Goal: Task Accomplishment & Management: Manage account settings

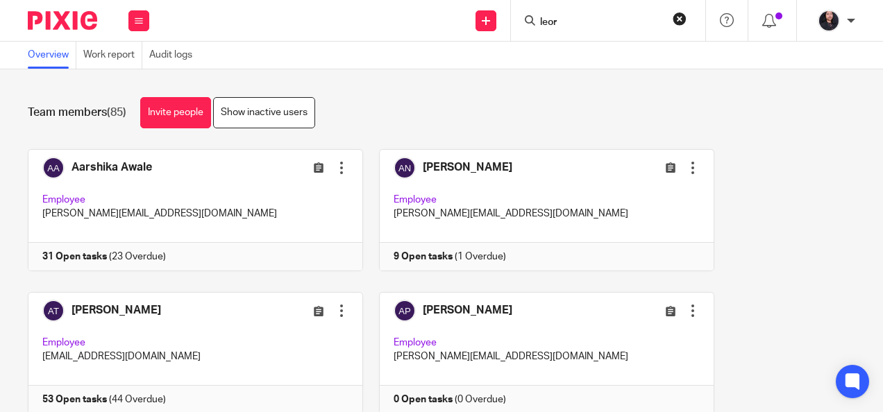
scroll to position [4392, 0]
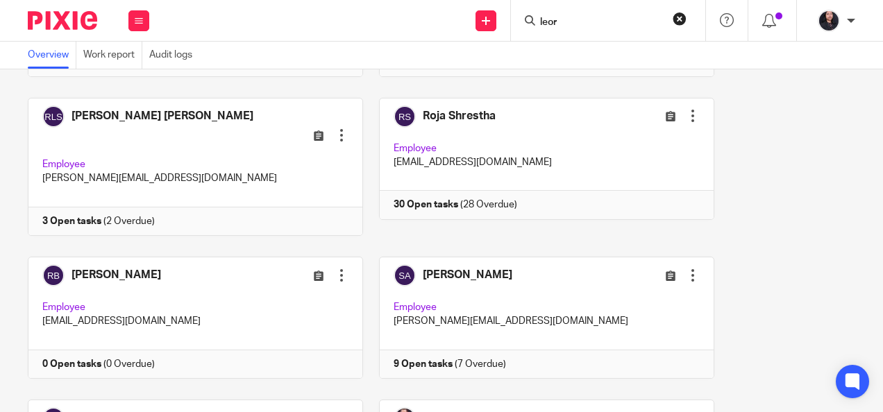
type input "leor"
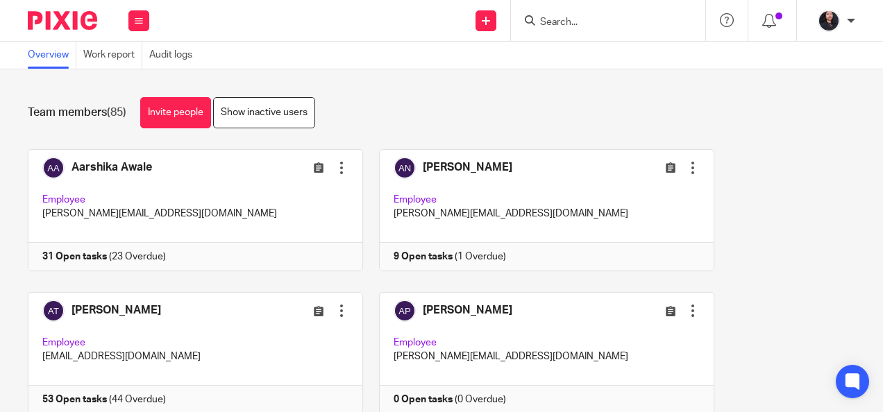
click at [553, 28] on form at bounding box center [613, 20] width 148 height 17
click at [550, 28] on input "Search" at bounding box center [601, 23] width 125 height 12
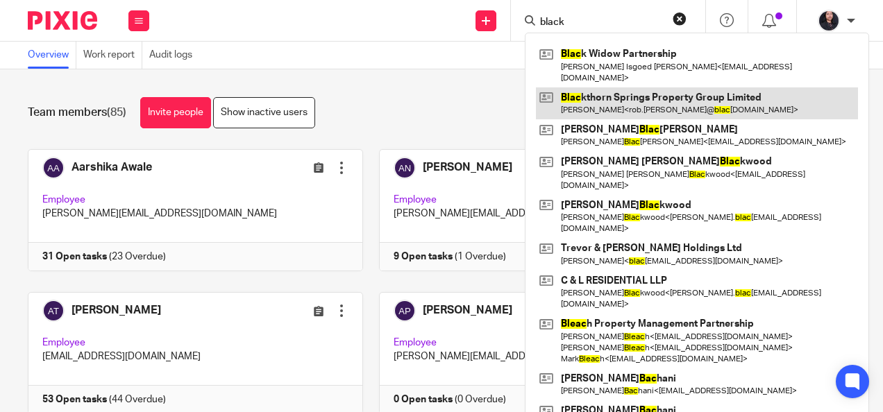
type input "black"
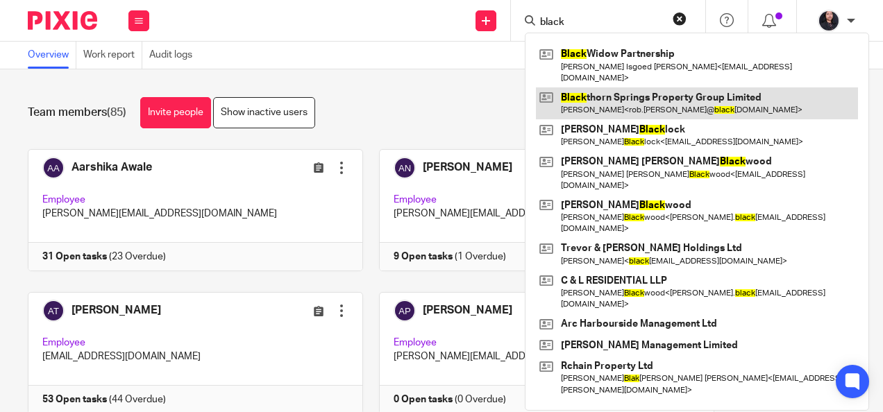
click at [609, 99] on link at bounding box center [697, 103] width 322 height 32
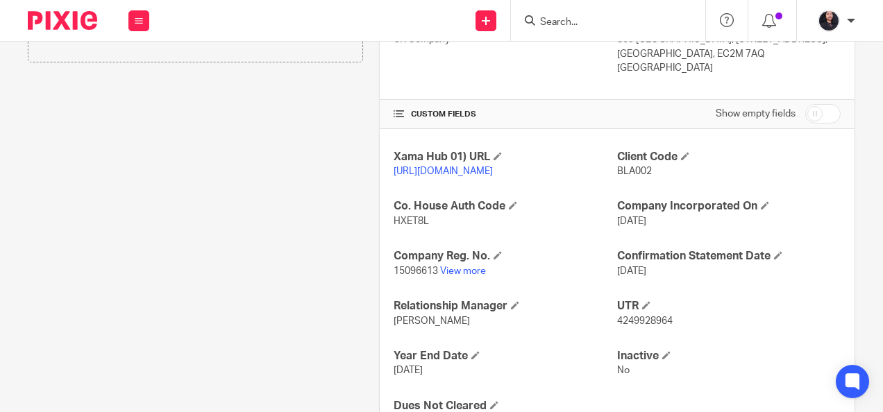
scroll to position [421, 0]
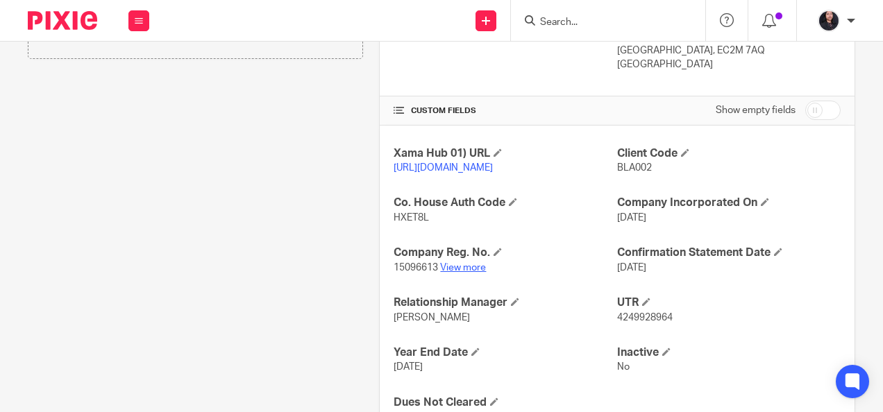
click at [457, 271] on link "View more" at bounding box center [463, 268] width 46 height 10
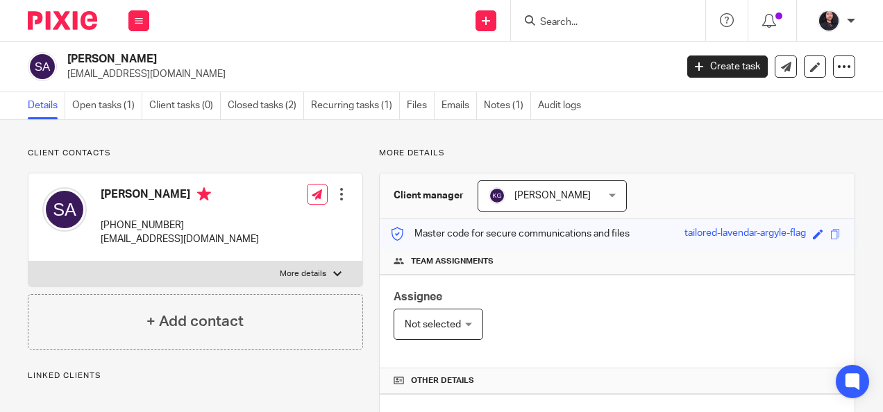
click at [106, 108] on link "Open tasks (1)" at bounding box center [107, 105] width 70 height 27
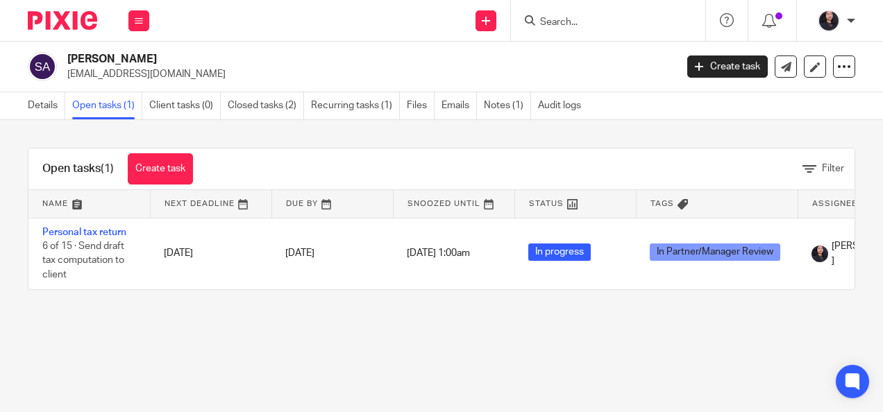
scroll to position [0, 169]
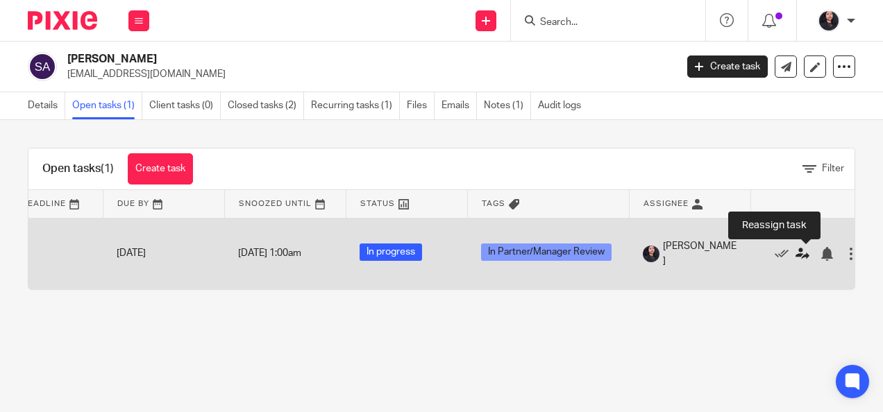
click at [803, 257] on icon at bounding box center [803, 254] width 14 height 14
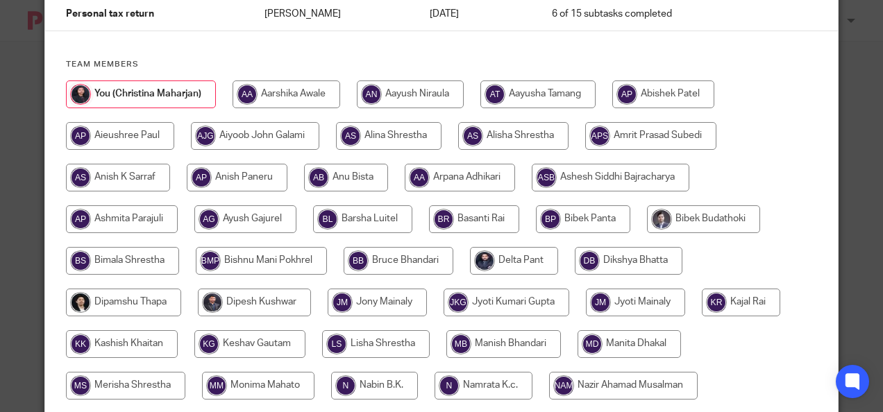
scroll to position [92, 0]
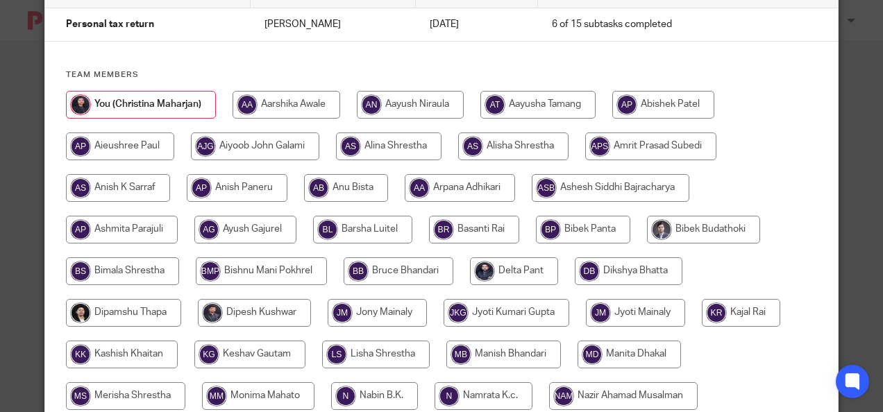
click at [693, 153] on input "radio" at bounding box center [650, 147] width 131 height 28
radio input "true"
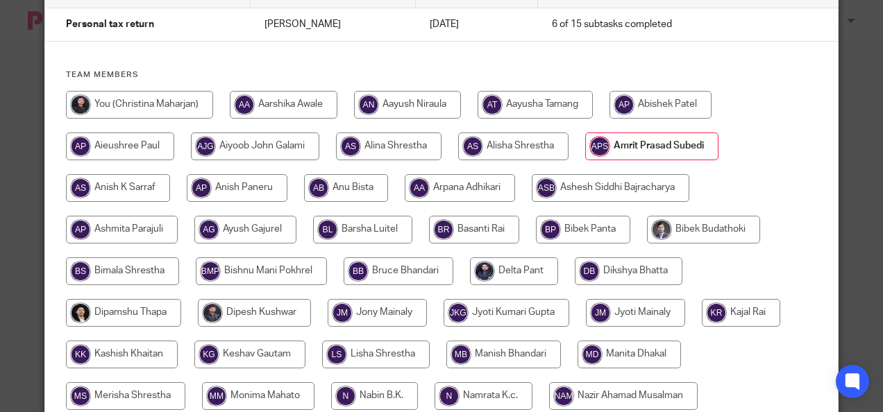
scroll to position [522, 0]
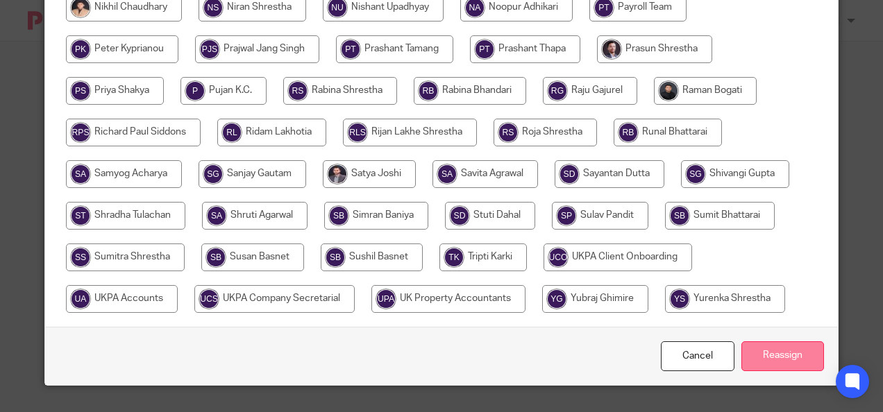
click at [783, 364] on input "Reassign" at bounding box center [782, 357] width 83 height 30
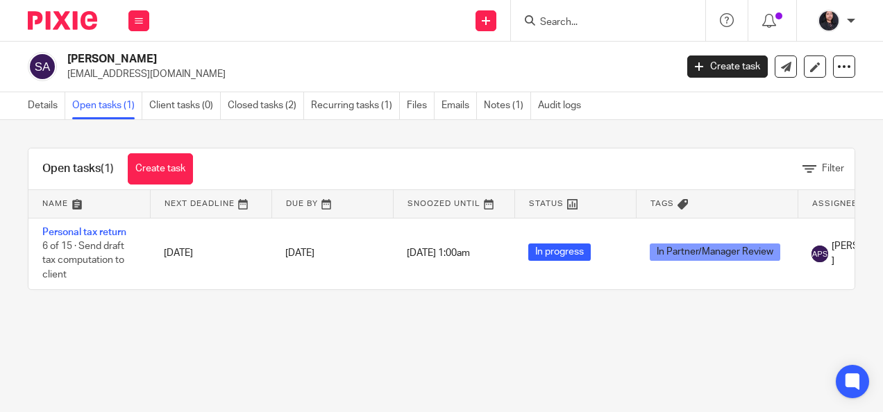
click at [571, 22] on input "Search" at bounding box center [601, 23] width 125 height 12
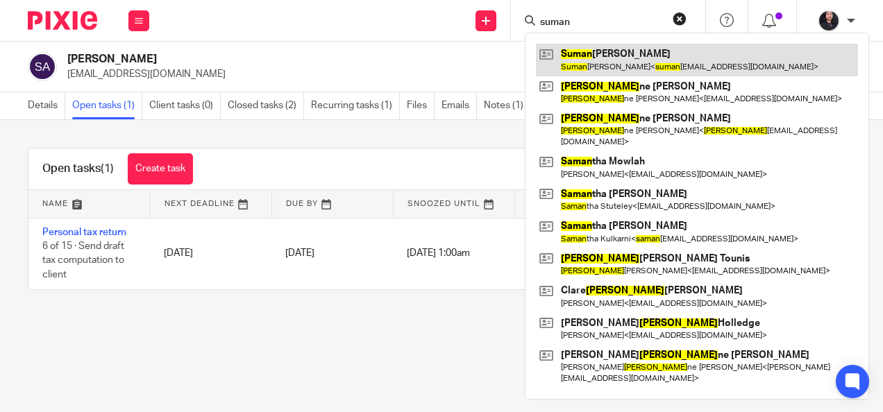
type input "suman"
click at [615, 57] on link at bounding box center [697, 60] width 322 height 32
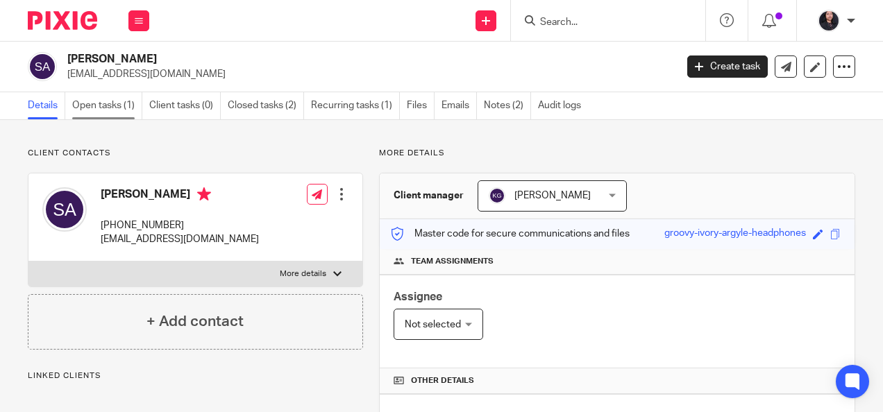
click at [117, 107] on link "Open tasks (1)" at bounding box center [107, 105] width 70 height 27
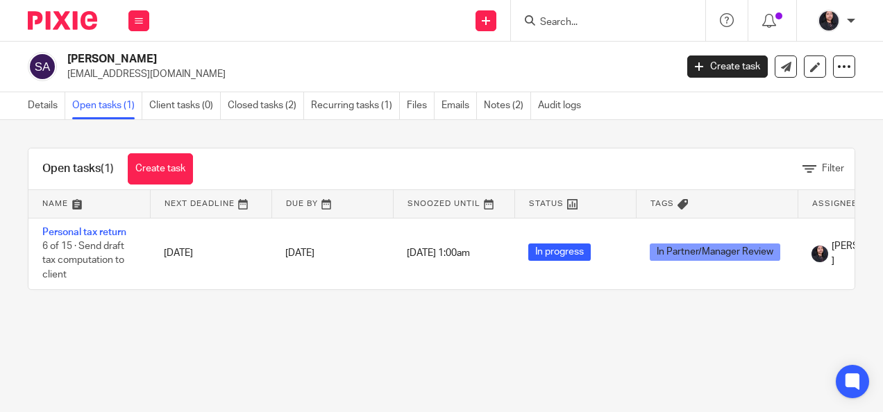
scroll to position [0, 207]
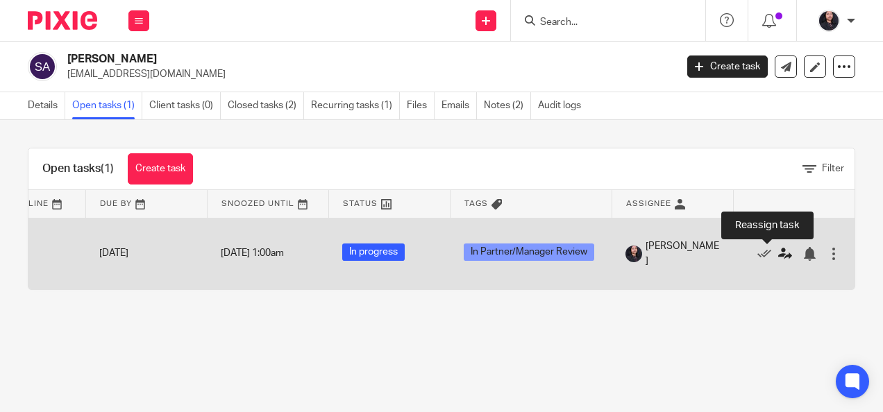
click at [778, 255] on icon at bounding box center [785, 254] width 14 height 14
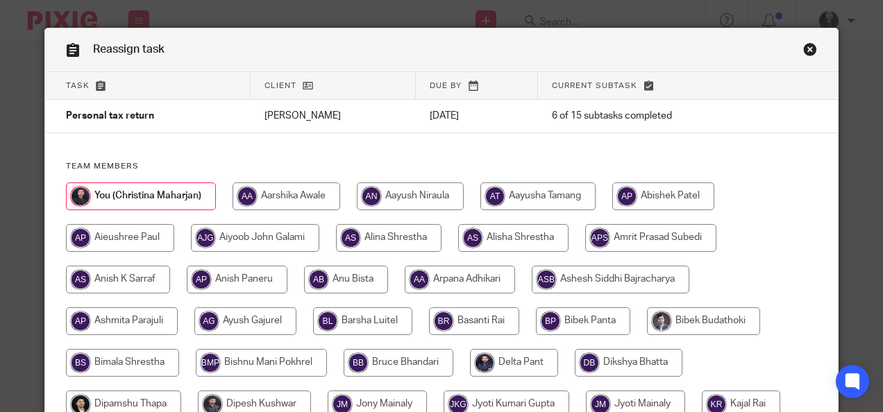
click at [648, 237] on input "radio" at bounding box center [650, 238] width 131 height 28
radio input "true"
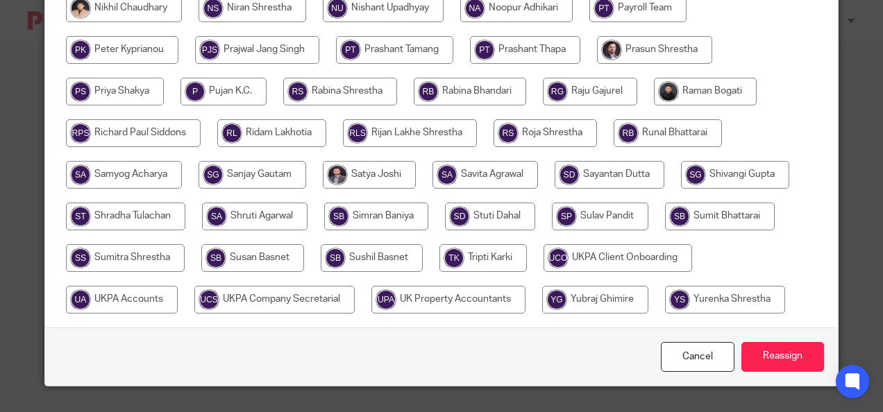
scroll to position [522, 0]
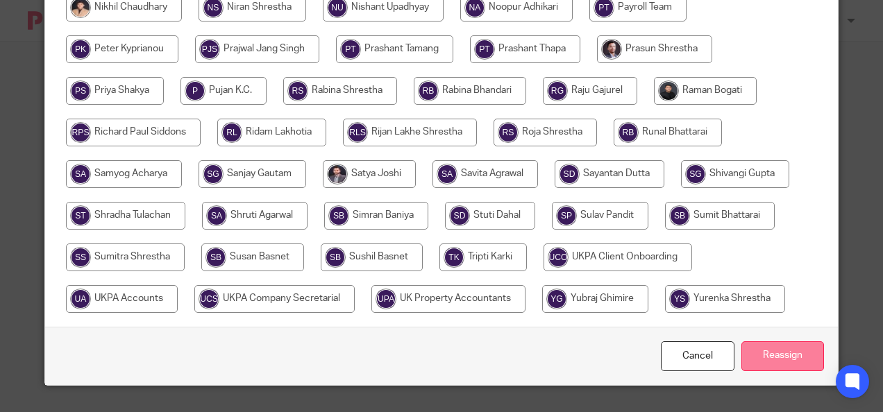
click at [775, 353] on input "Reassign" at bounding box center [782, 357] width 83 height 30
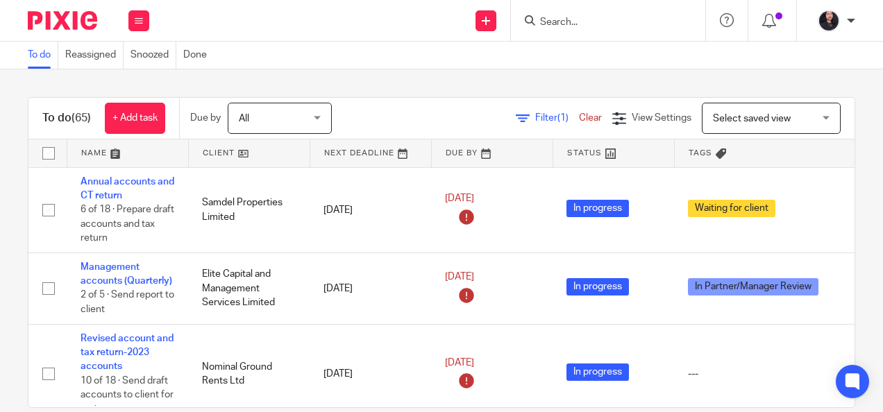
click at [573, 21] on input "Search" at bounding box center [601, 23] width 125 height 12
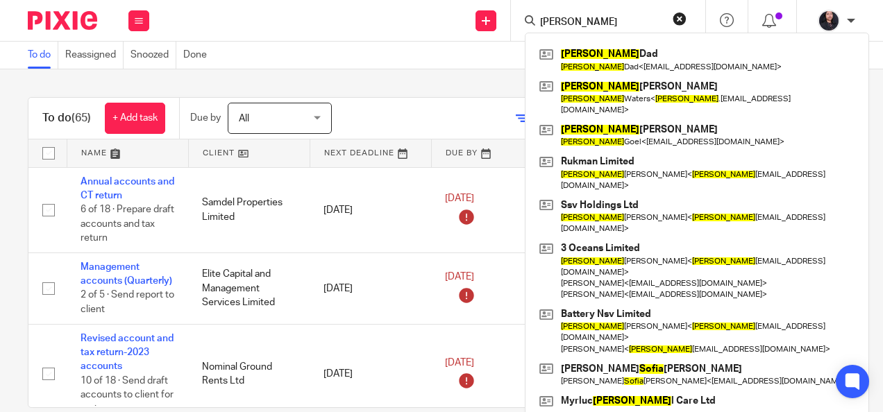
drag, startPoint x: 571, startPoint y: 24, endPoint x: 520, endPoint y: 22, distance: 50.7
click at [520, 22] on div "sonia Sonia Dad Sonia Dad < seyaad.arif@soalaw.co.uk > Sonia Nawaz Waters Sonia…" at bounding box center [608, 20] width 194 height 41
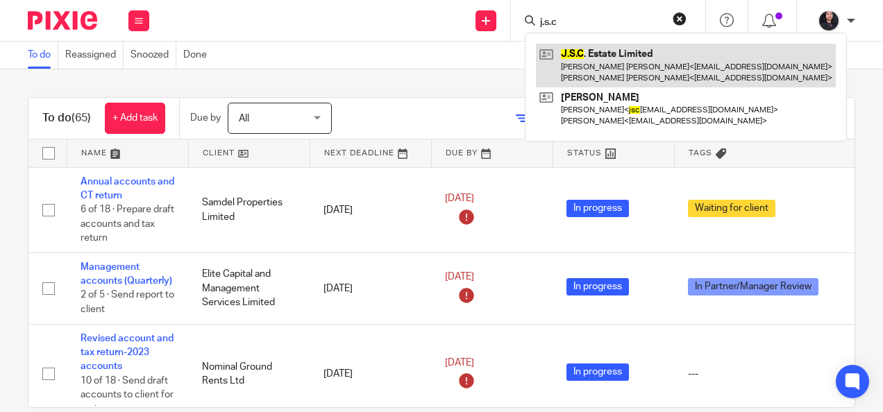
type input "j.s.c"
click at [629, 65] on link at bounding box center [686, 65] width 300 height 43
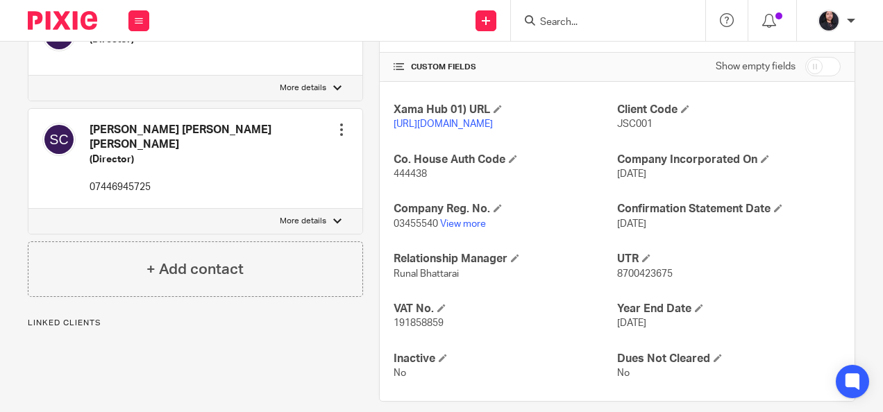
scroll to position [467, 0]
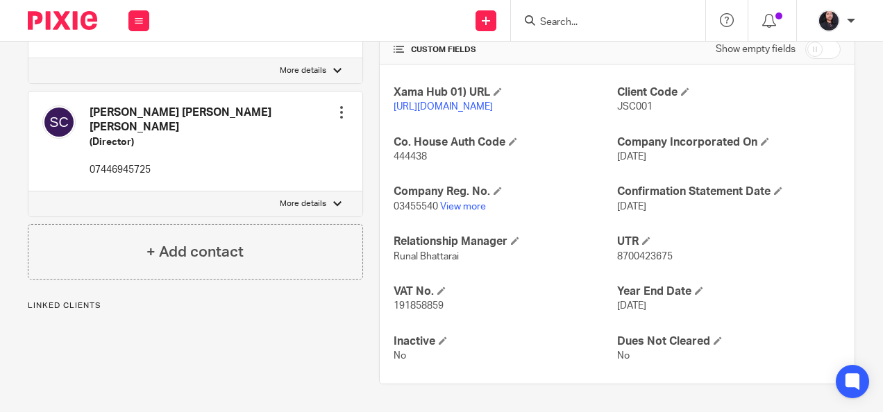
click at [625, 258] on span "8700423675" at bounding box center [645, 257] width 56 height 10
copy span "8700423675"
click at [564, 21] on input "Search" at bounding box center [601, 23] width 125 height 12
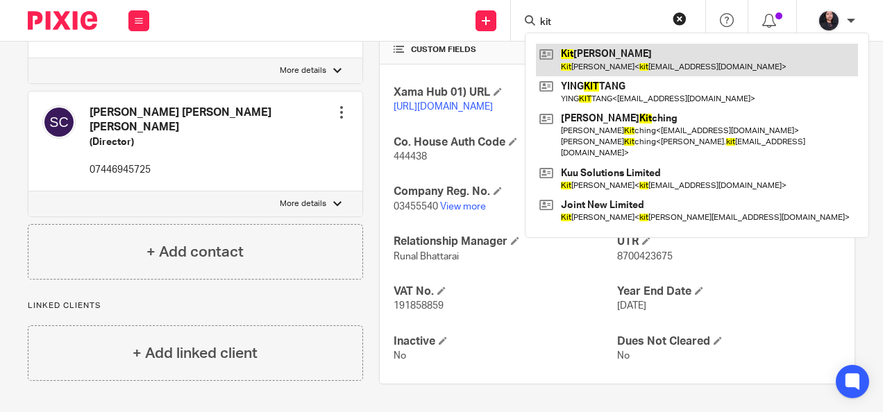
type input "kit"
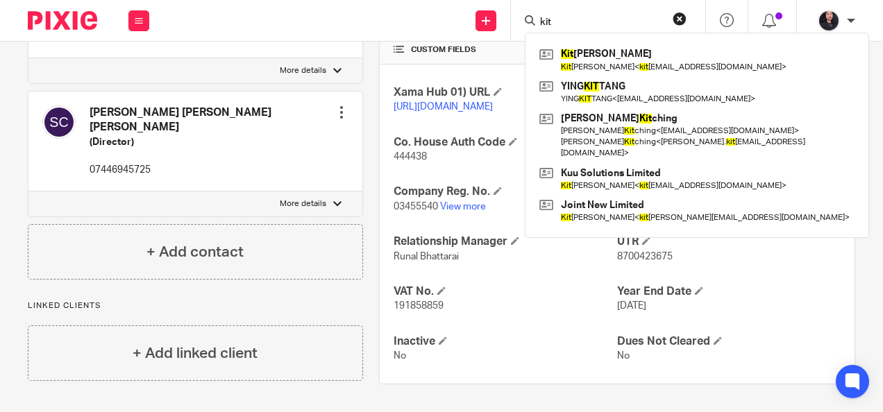
click at [58, 26] on img at bounding box center [62, 20] width 69 height 19
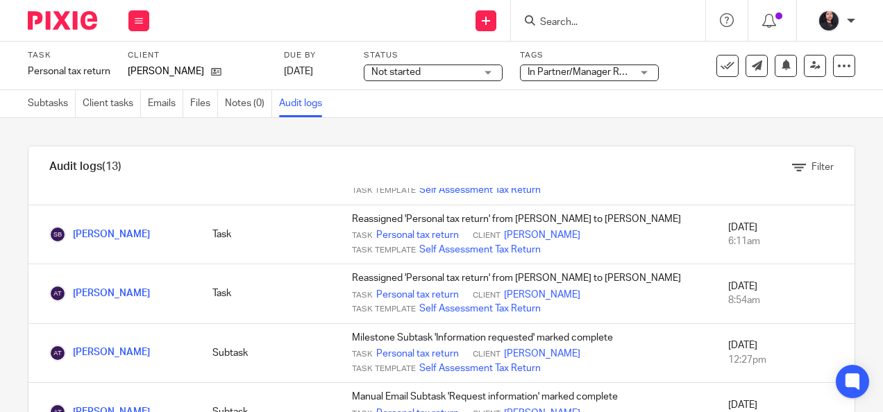
scroll to position [466, 0]
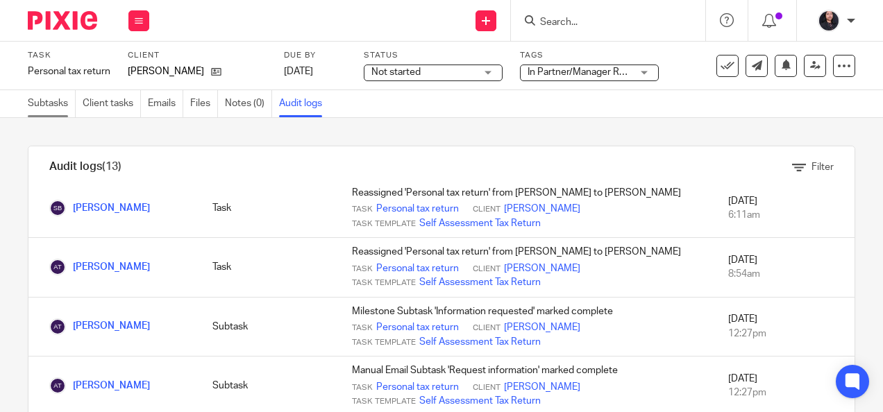
click at [40, 103] on link "Subtasks" at bounding box center [52, 103] width 48 height 27
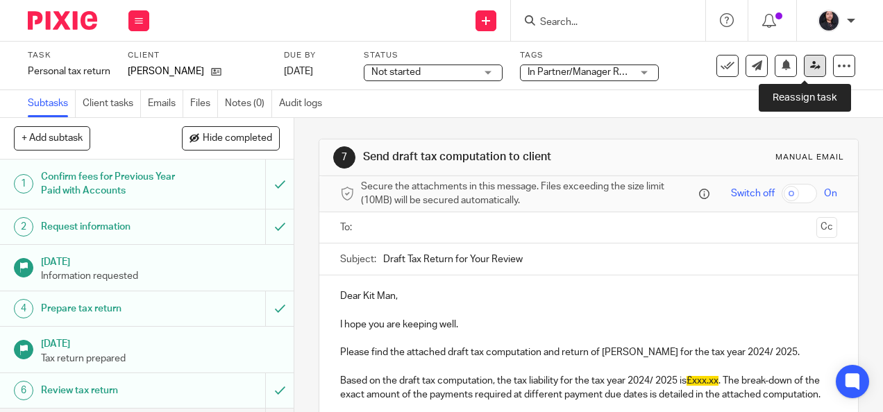
click at [810, 62] on icon at bounding box center [815, 65] width 10 height 10
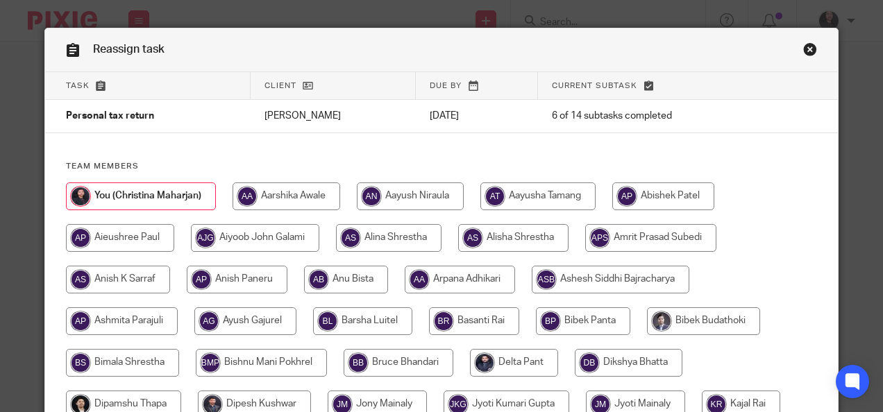
click at [285, 190] on input "radio" at bounding box center [287, 197] width 108 height 28
radio input "true"
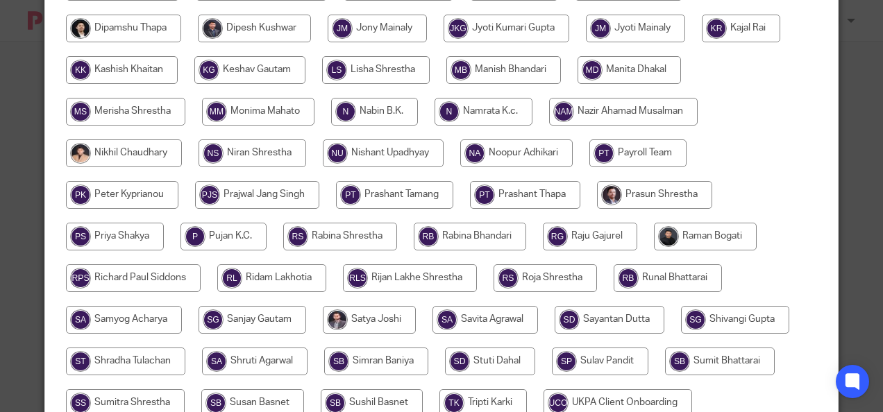
scroll to position [522, 0]
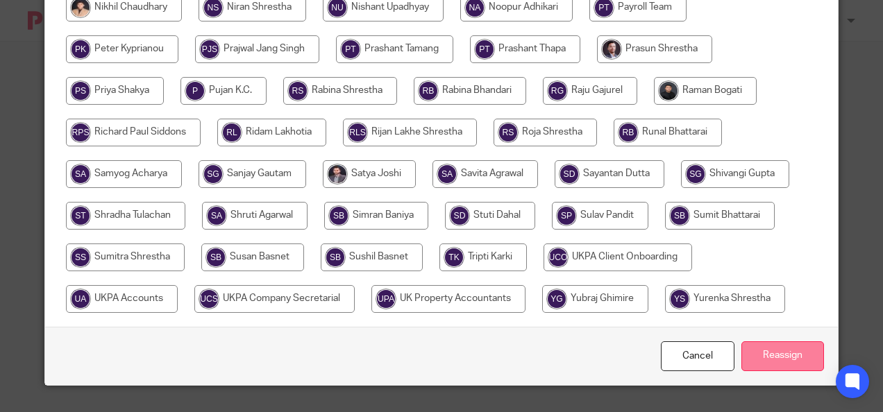
click at [783, 351] on input "Reassign" at bounding box center [782, 357] width 83 height 30
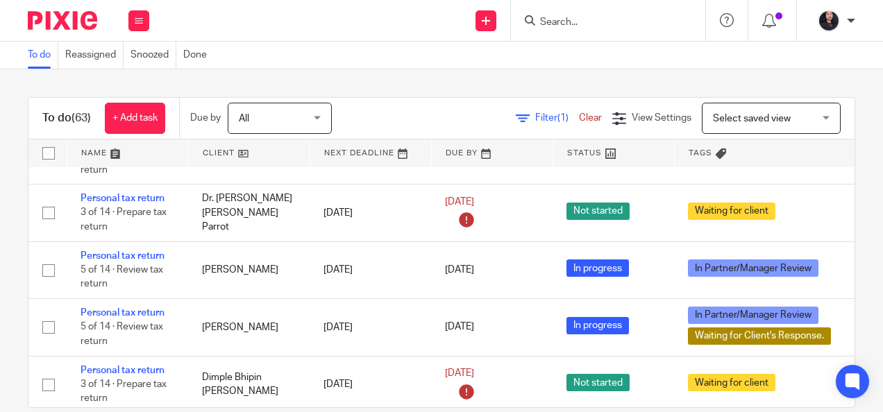
scroll to position [2884, 0]
